Goal: Check status: Check status

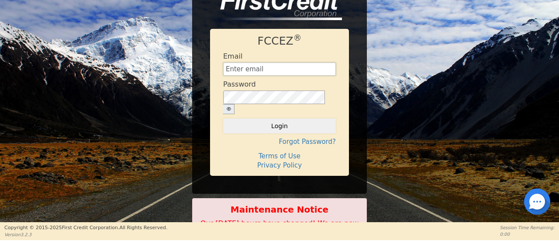
type input "[EMAIL_ADDRESS][DOMAIN_NAME]"
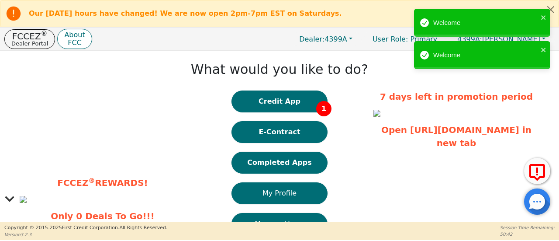
click at [302, 164] on button "Completed Apps" at bounding box center [280, 163] width 96 height 22
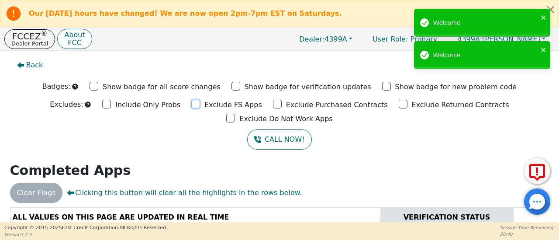
click at [191, 104] on input "Exclude FS Apps" at bounding box center [195, 104] width 9 height 9
checkbox input "true"
click at [273, 104] on input "Exclude Purchased Contracts" at bounding box center [277, 104] width 9 height 9
checkbox input "true"
click at [399, 103] on input "Exclude Returned Contracts" at bounding box center [403, 104] width 9 height 9
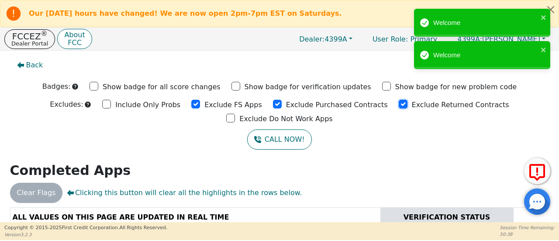
checkbox input "true"
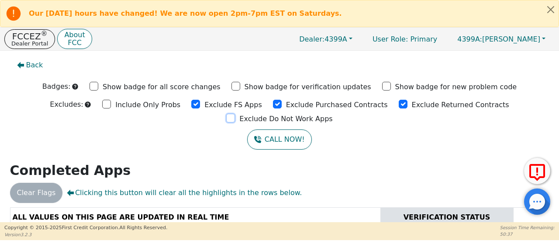
click at [235, 114] on input "Exclude Do Not Work Apps" at bounding box center [230, 118] width 9 height 9
checkbox input "true"
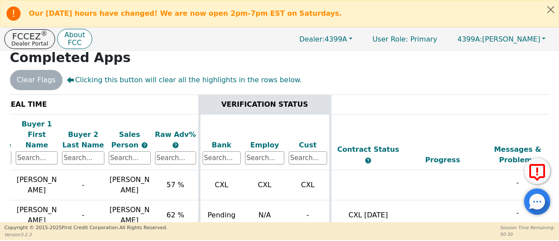
scroll to position [0, 183]
